Goal: Navigation & Orientation: Find specific page/section

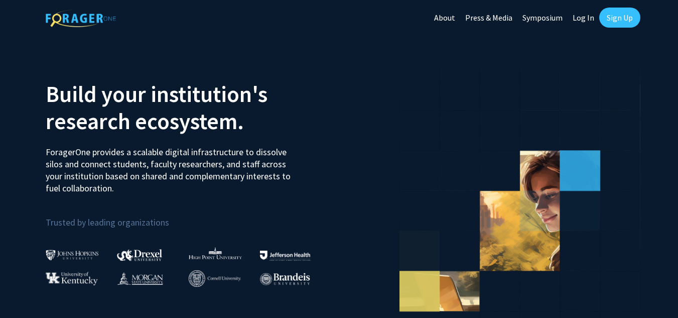
click at [582, 23] on link "Log In" at bounding box center [584, 17] width 32 height 35
select select
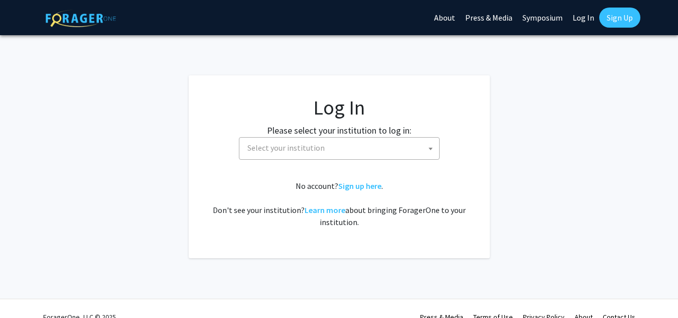
click at [370, 149] on span "Select your institution" at bounding box center [341, 148] width 196 height 21
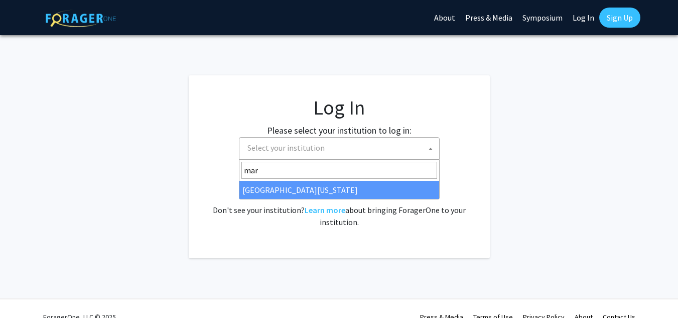
type input "mary"
select select "31"
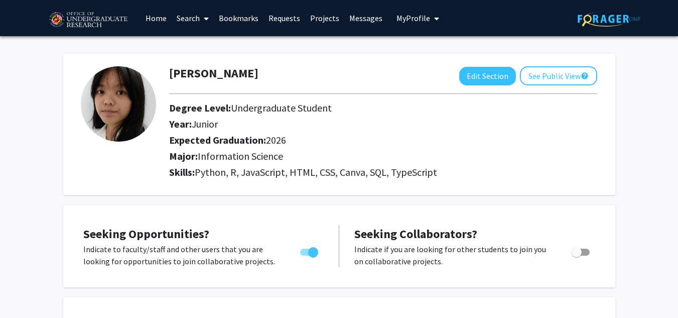
click at [162, 19] on link "Home" at bounding box center [156, 18] width 31 height 35
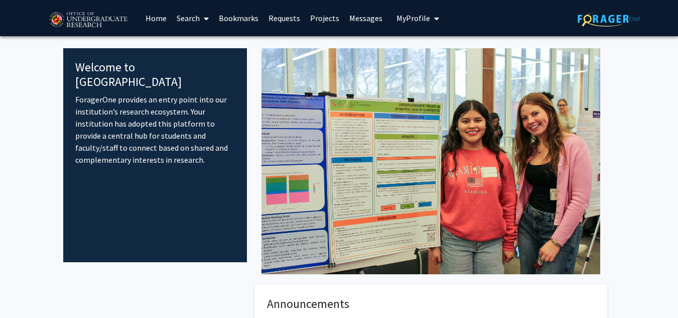
click at [220, 15] on link "Bookmarks" at bounding box center [239, 18] width 50 height 35
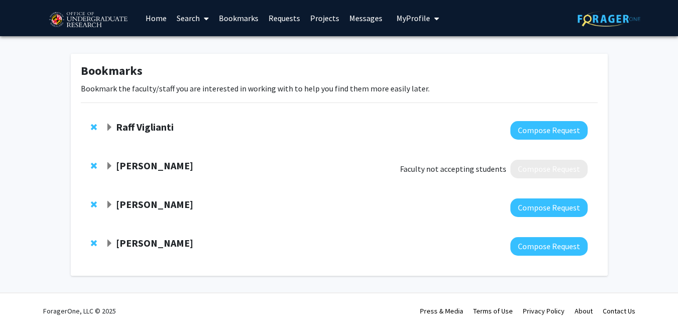
click at [153, 130] on strong "Raff Viglianti" at bounding box center [145, 126] width 58 height 13
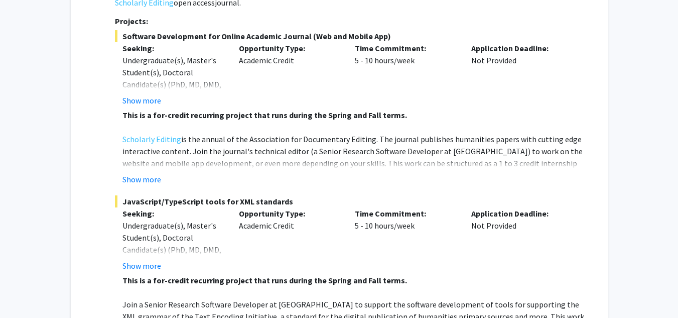
scroll to position [246, 0]
click at [144, 173] on button "Show more" at bounding box center [141, 179] width 39 height 12
